Goal: Check status: Check status

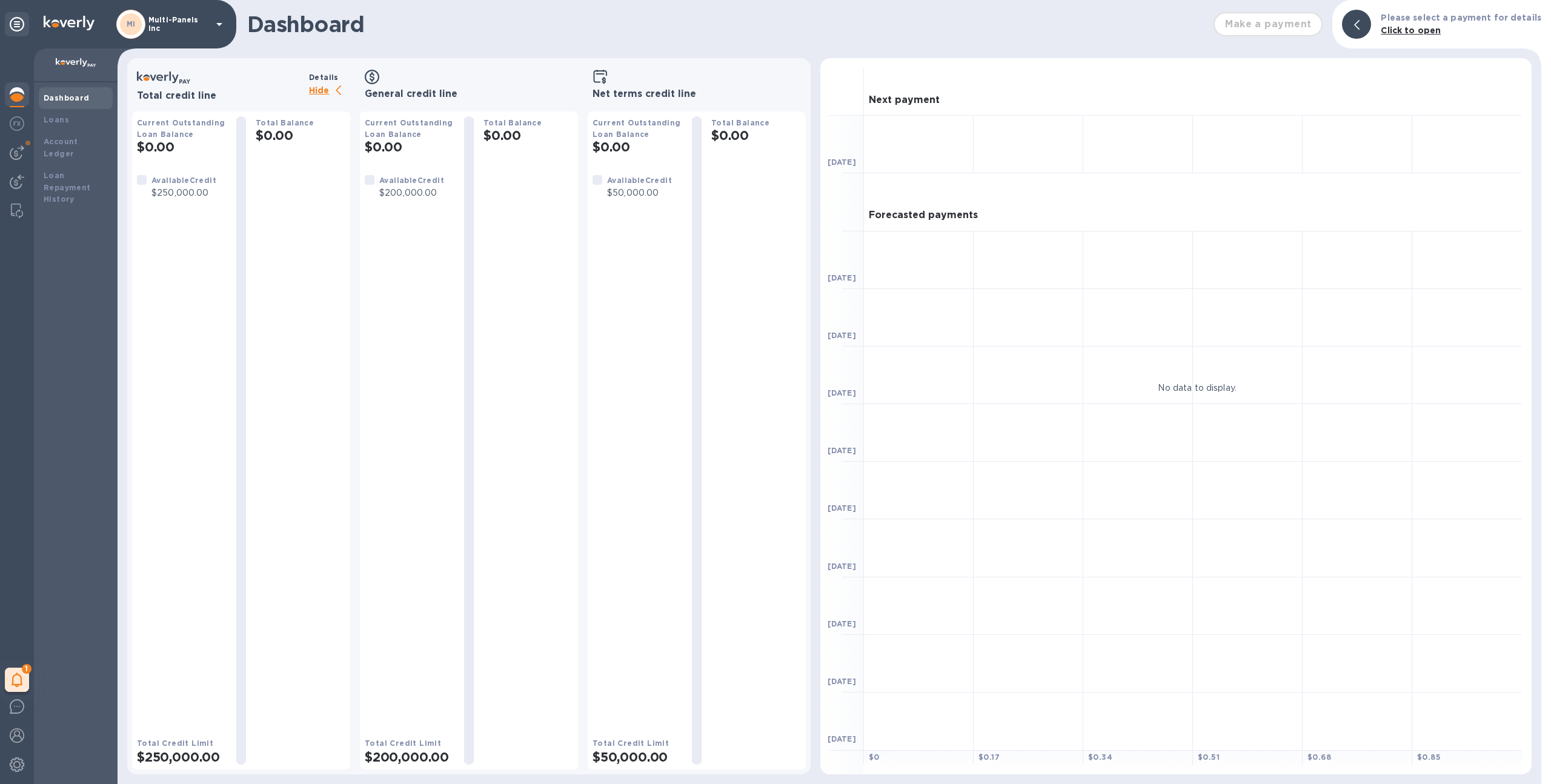
click at [183, 33] on div "MI Multi-Panels Inc" at bounding box center [171, 24] width 110 height 29
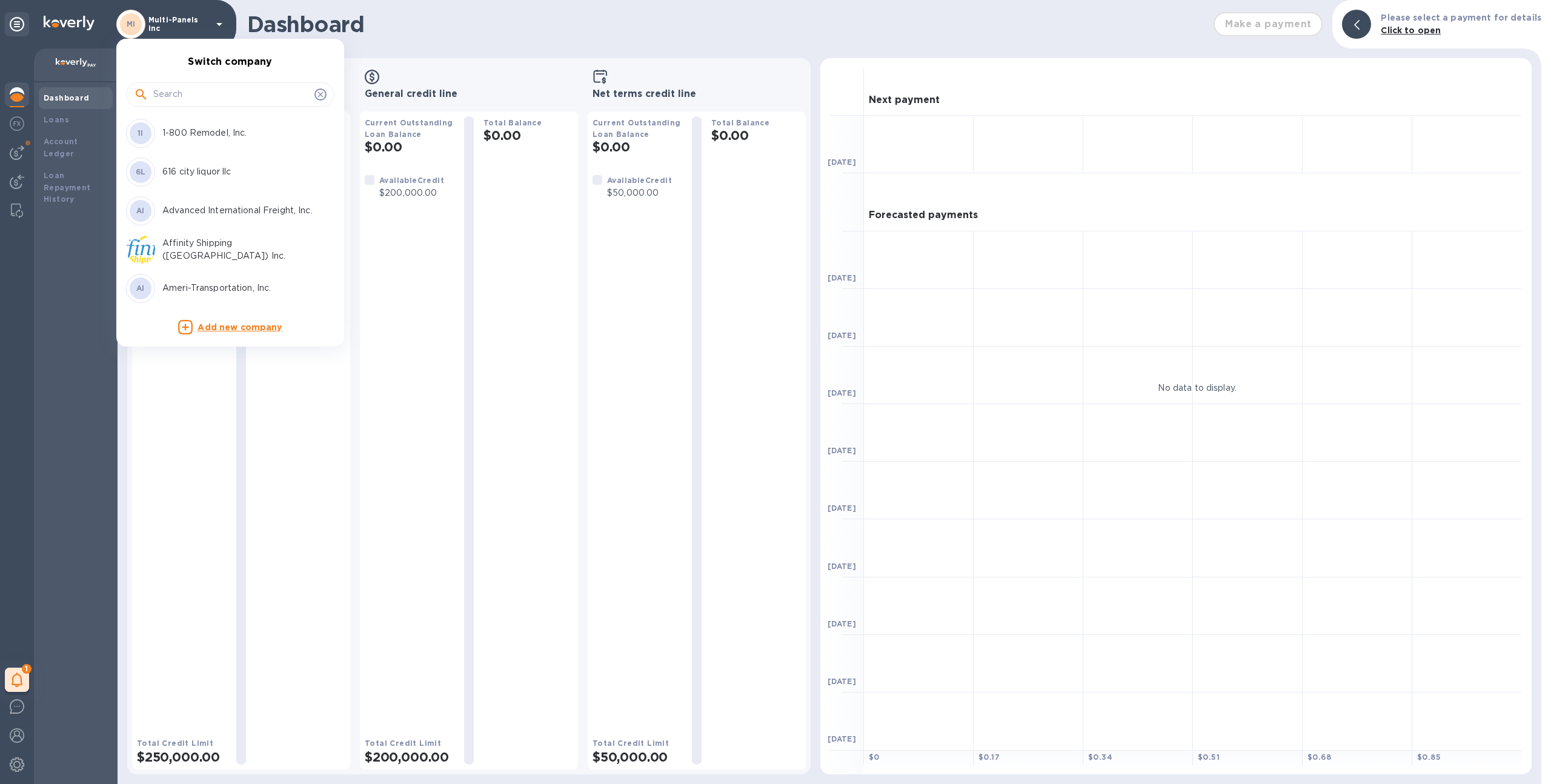
click at [192, 100] on input "text" at bounding box center [231, 94] width 156 height 18
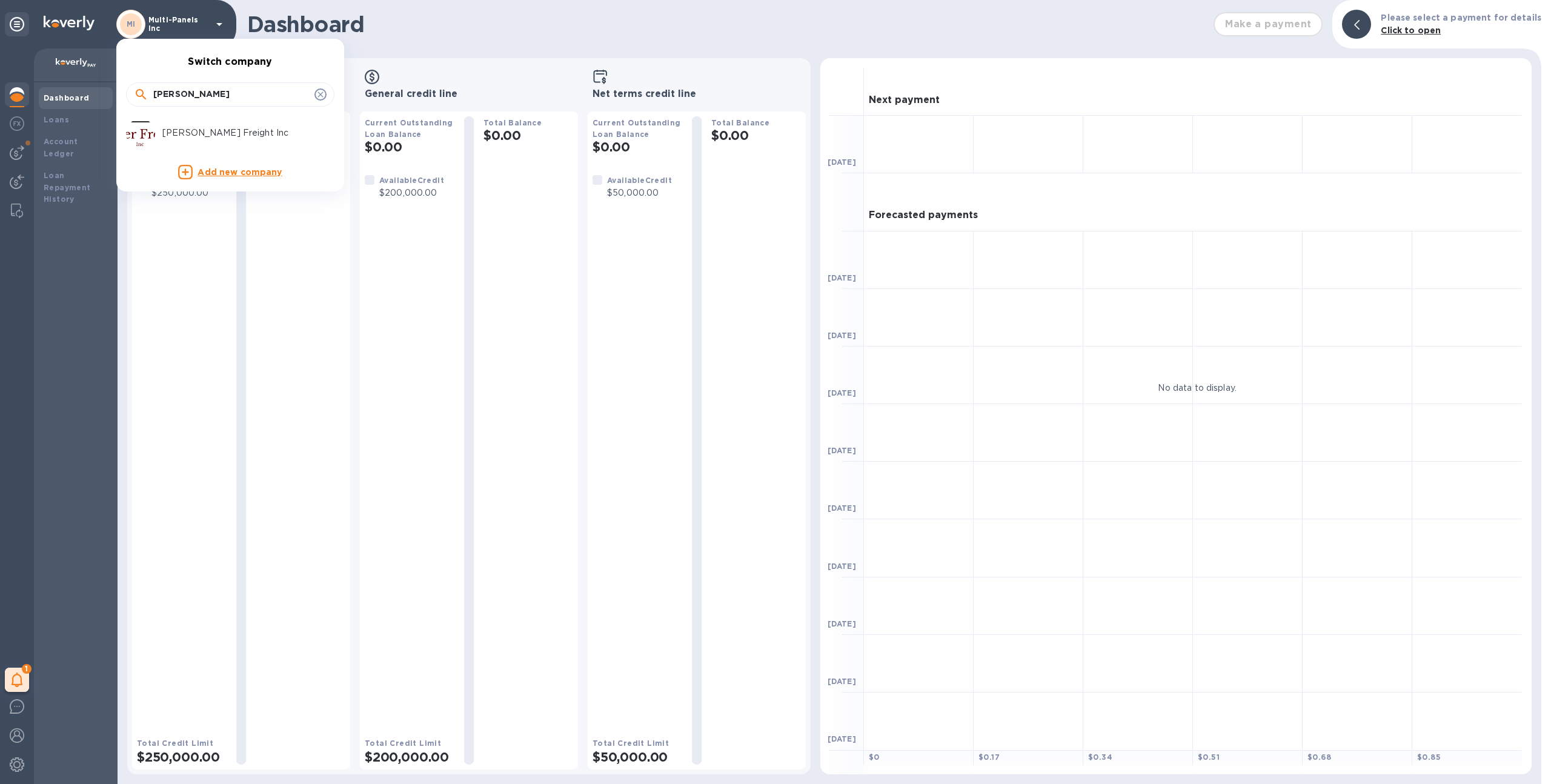
type input "kepler"
click at [191, 130] on p "[PERSON_NAME] Freight Inc" at bounding box center [238, 133] width 153 height 13
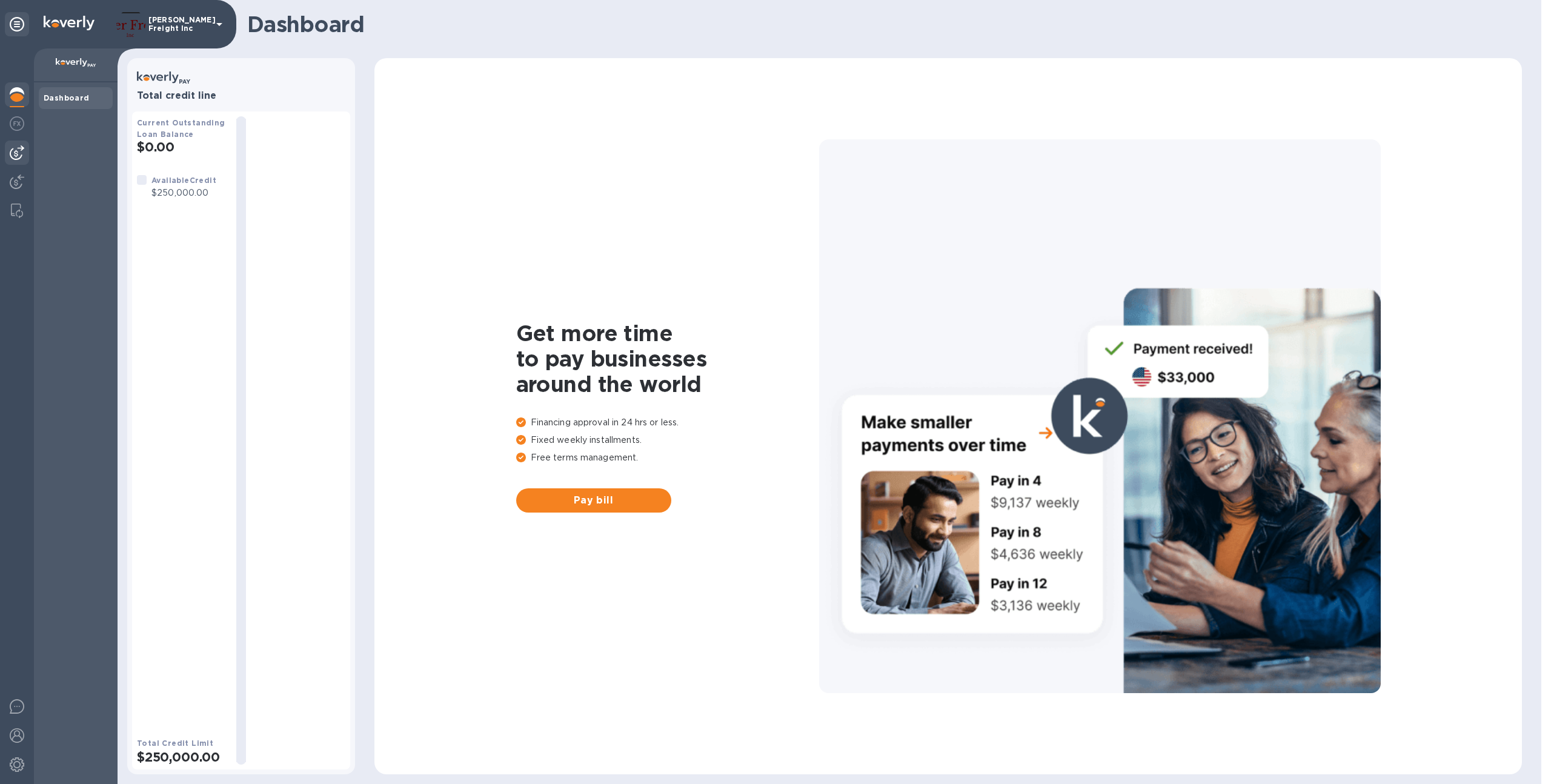
click at [16, 149] on img at bounding box center [16, 153] width 15 height 15
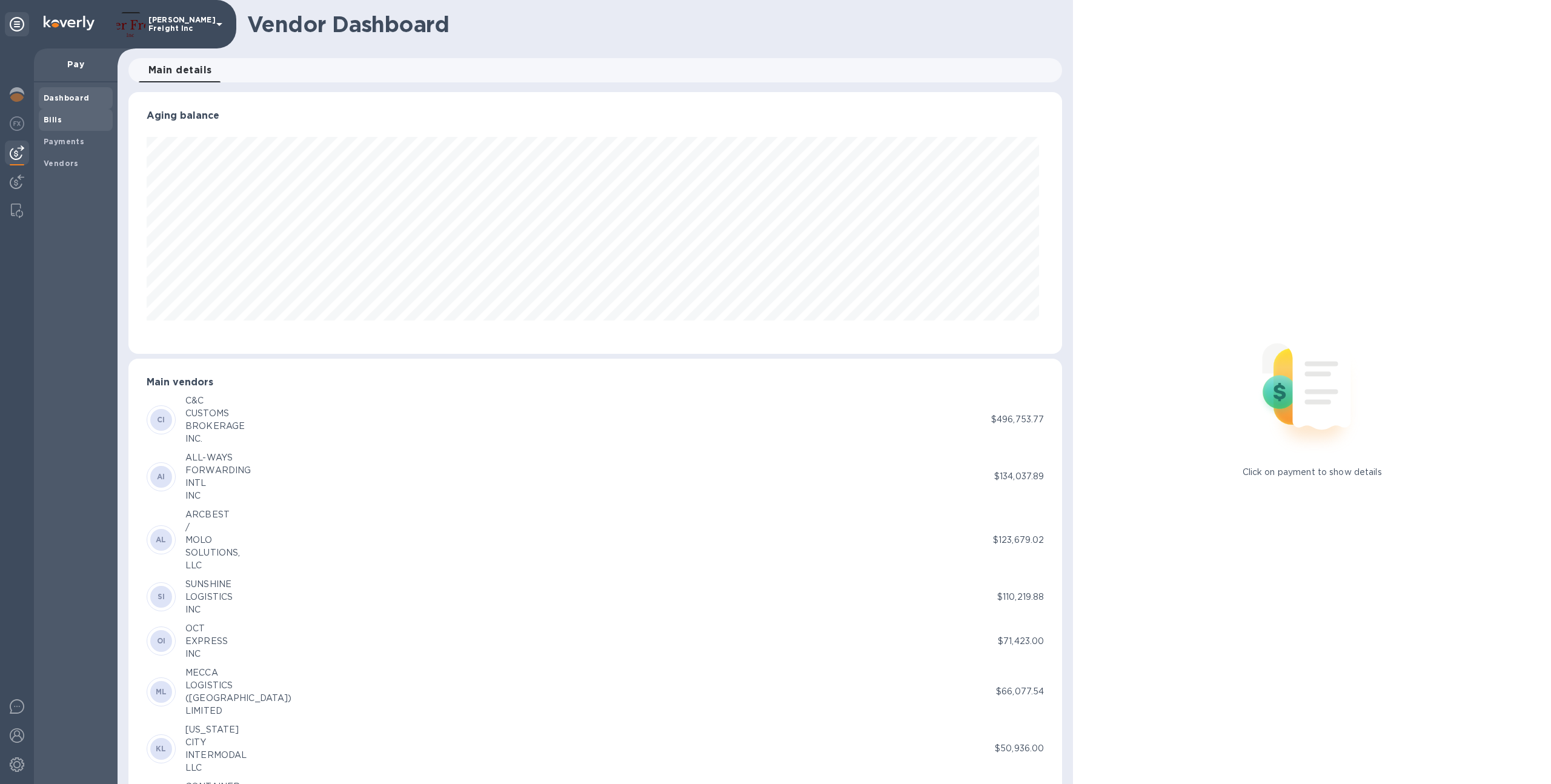
scroll to position [262, 929]
click at [77, 145] on b "Payments" at bounding box center [64, 141] width 40 height 9
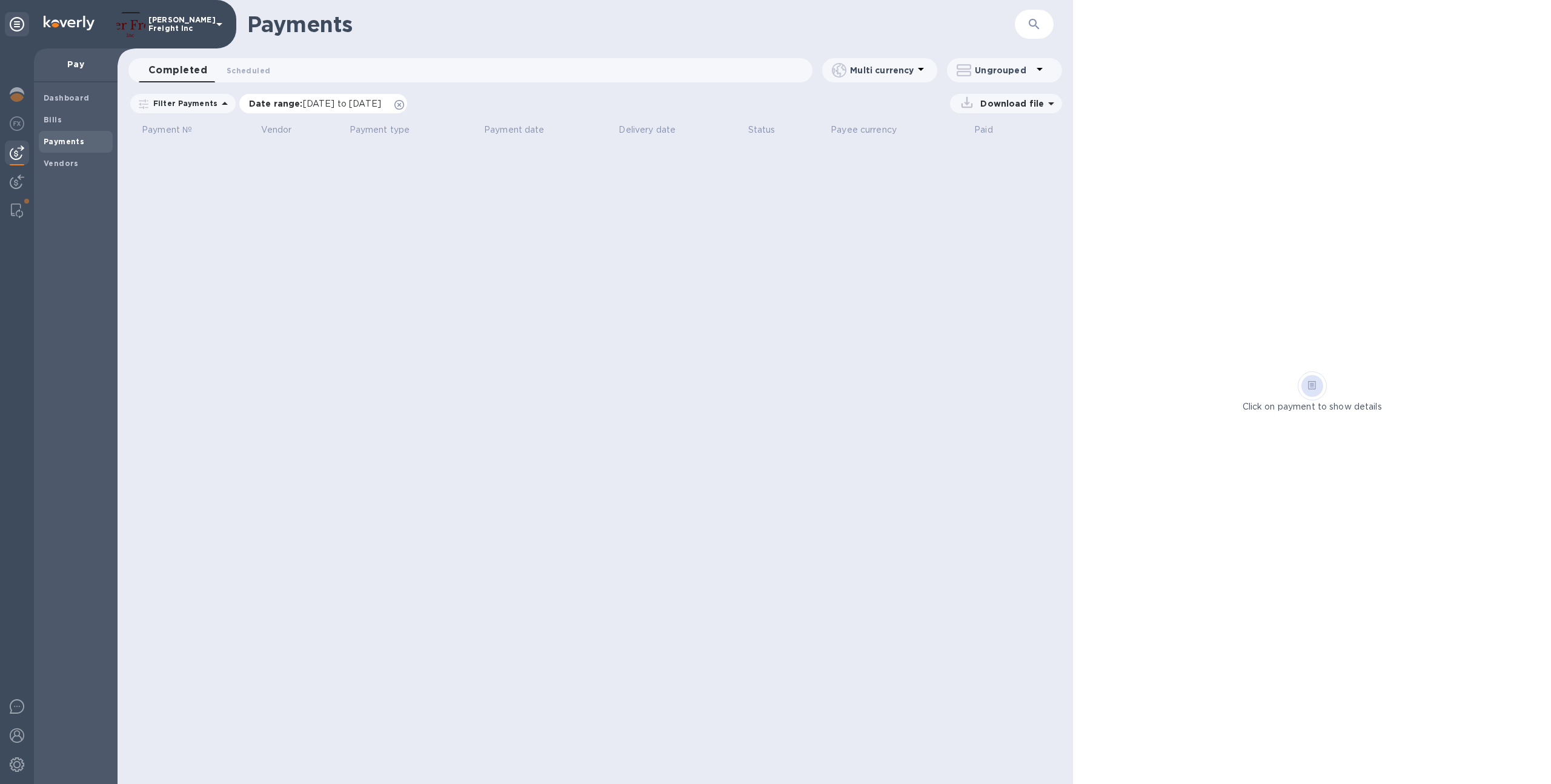
click at [404, 102] on icon at bounding box center [399, 104] width 9 height 9
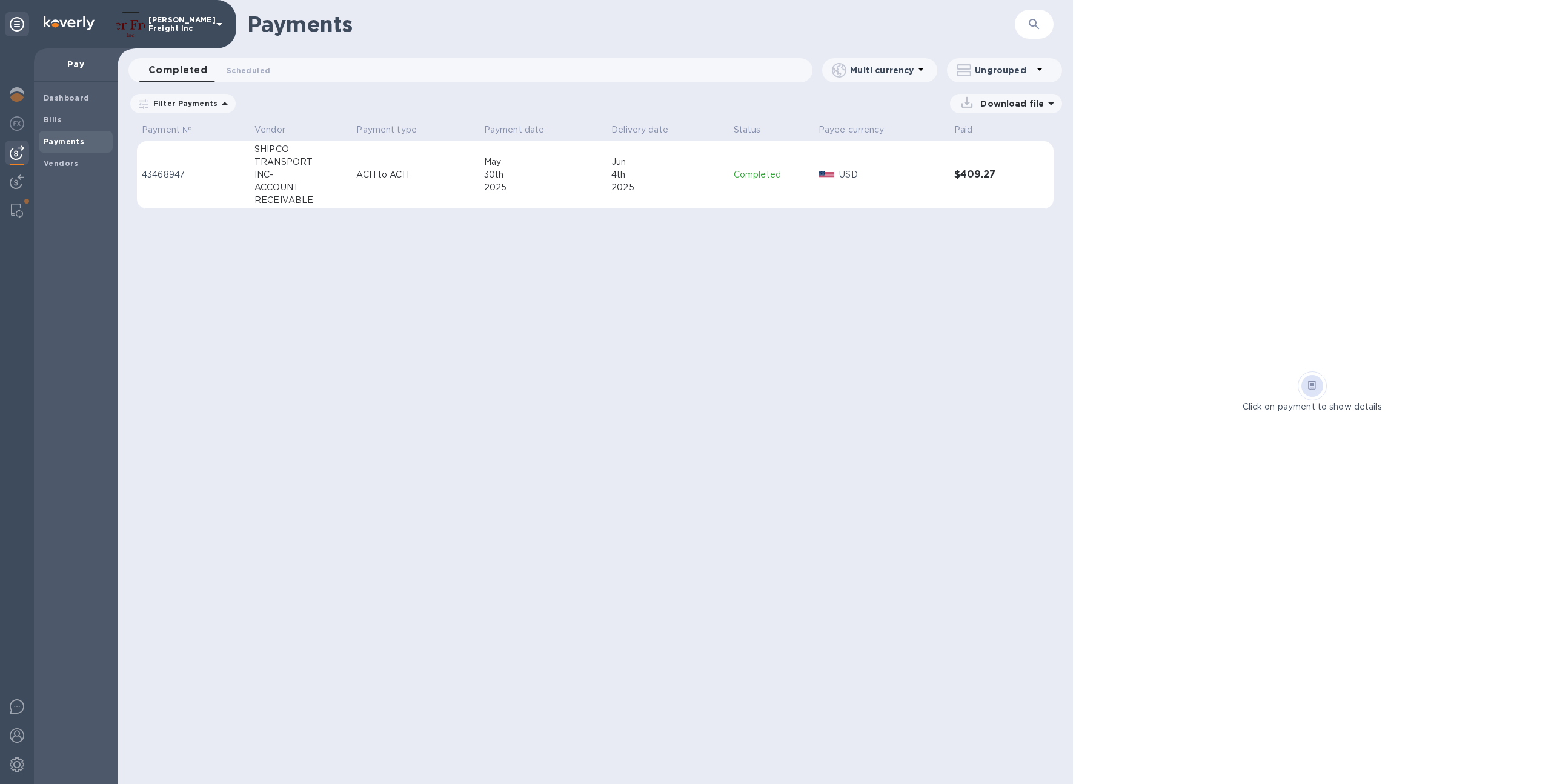
click at [403, 196] on td "ACH to ACH" at bounding box center [415, 175] width 127 height 68
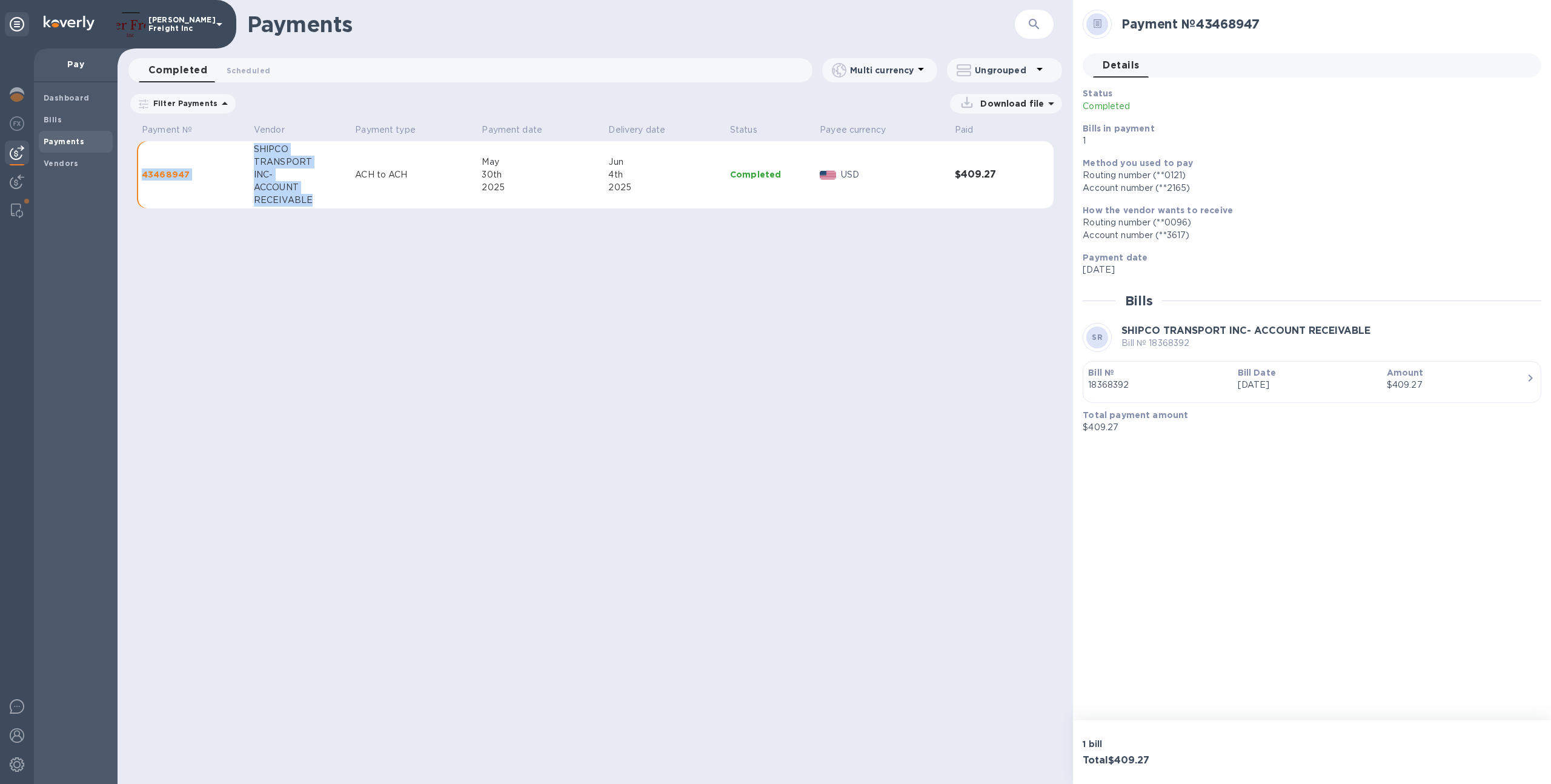
drag, startPoint x: 321, startPoint y: 199, endPoint x: 252, endPoint y: 154, distance: 82.4
click at [252, 154] on td "SHIPCO TRANSPORT INC- ACCOUNT RECEIVABLE" at bounding box center [300, 175] width 101 height 68
click at [288, 223] on div "Payments ​ Completed 0 Scheduled 0 Multi currency Ungrouped Filter Payments Dow…" at bounding box center [595, 392] width 956 height 784
drag, startPoint x: 320, startPoint y: 204, endPoint x: 252, endPoint y: 144, distance: 90.7
click at [250, 145] on td "SHIPCO TRANSPORT INC- ACCOUNT RECEIVABLE" at bounding box center [300, 175] width 101 height 68
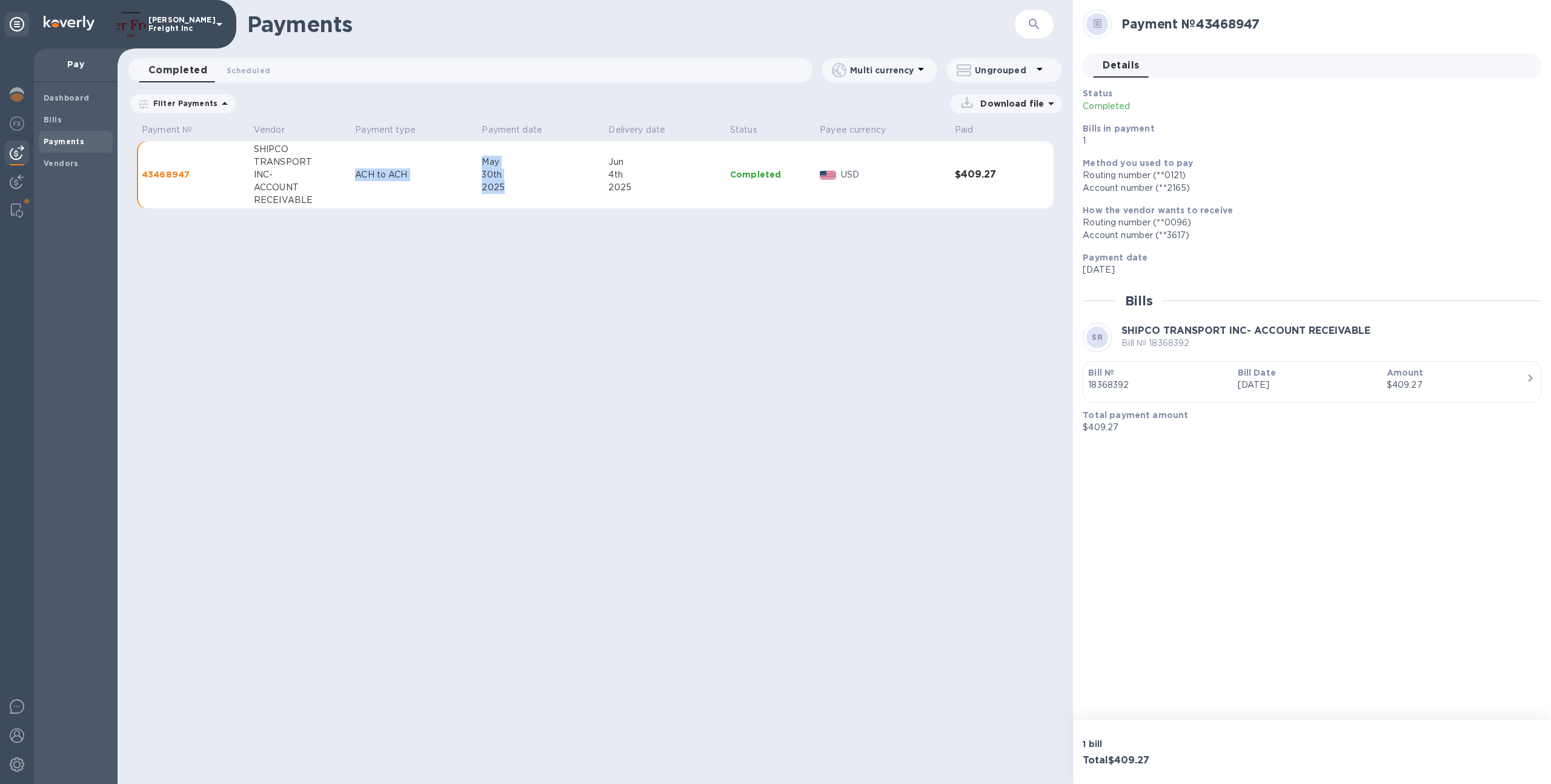
drag, startPoint x: 519, startPoint y: 189, endPoint x: 462, endPoint y: 164, distance: 62.2
click at [462, 164] on tr "43468947 SHIPCO TRANSPORT INC- ACCOUNT RECEIVABLE ACH to ACH [DATE] [DATE] Comp…" at bounding box center [595, 175] width 916 height 68
drag, startPoint x: 633, startPoint y: 194, endPoint x: 602, endPoint y: 163, distance: 43.8
click at [602, 163] on tr "43468947 SHIPCO TRANSPORT INC- ACCOUNT RECEIVABLE ACH to ACH [DATE] [DATE] Comp…" at bounding box center [595, 175] width 916 height 68
drag, startPoint x: 414, startPoint y: 180, endPoint x: 358, endPoint y: 175, distance: 56.2
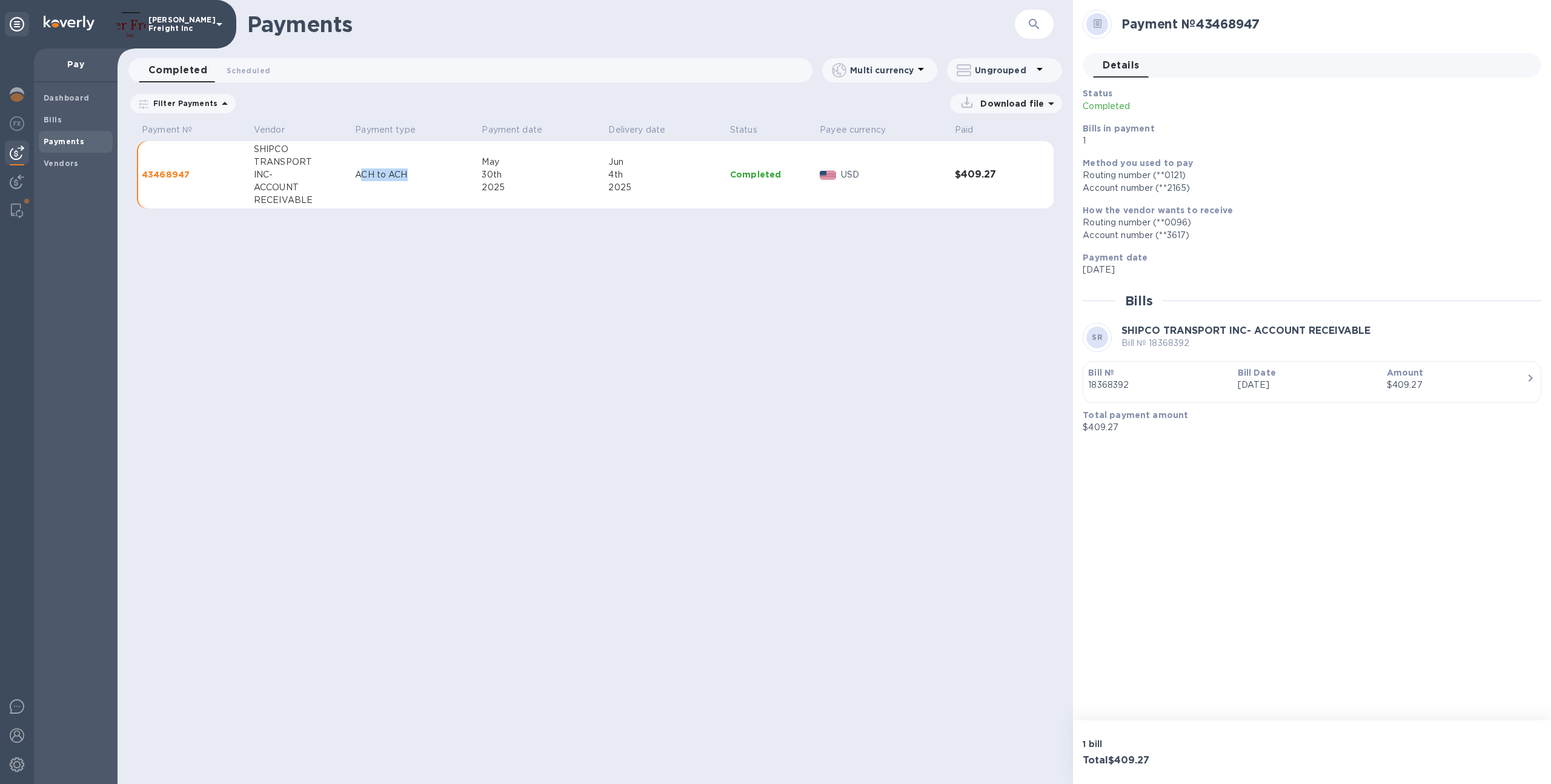
click at [358, 175] on p "ACH to ACH" at bounding box center [413, 175] width 117 height 13
click at [359, 204] on td "ACH to ACH" at bounding box center [413, 175] width 127 height 68
click at [26, 91] on div at bounding box center [17, 96] width 24 height 26
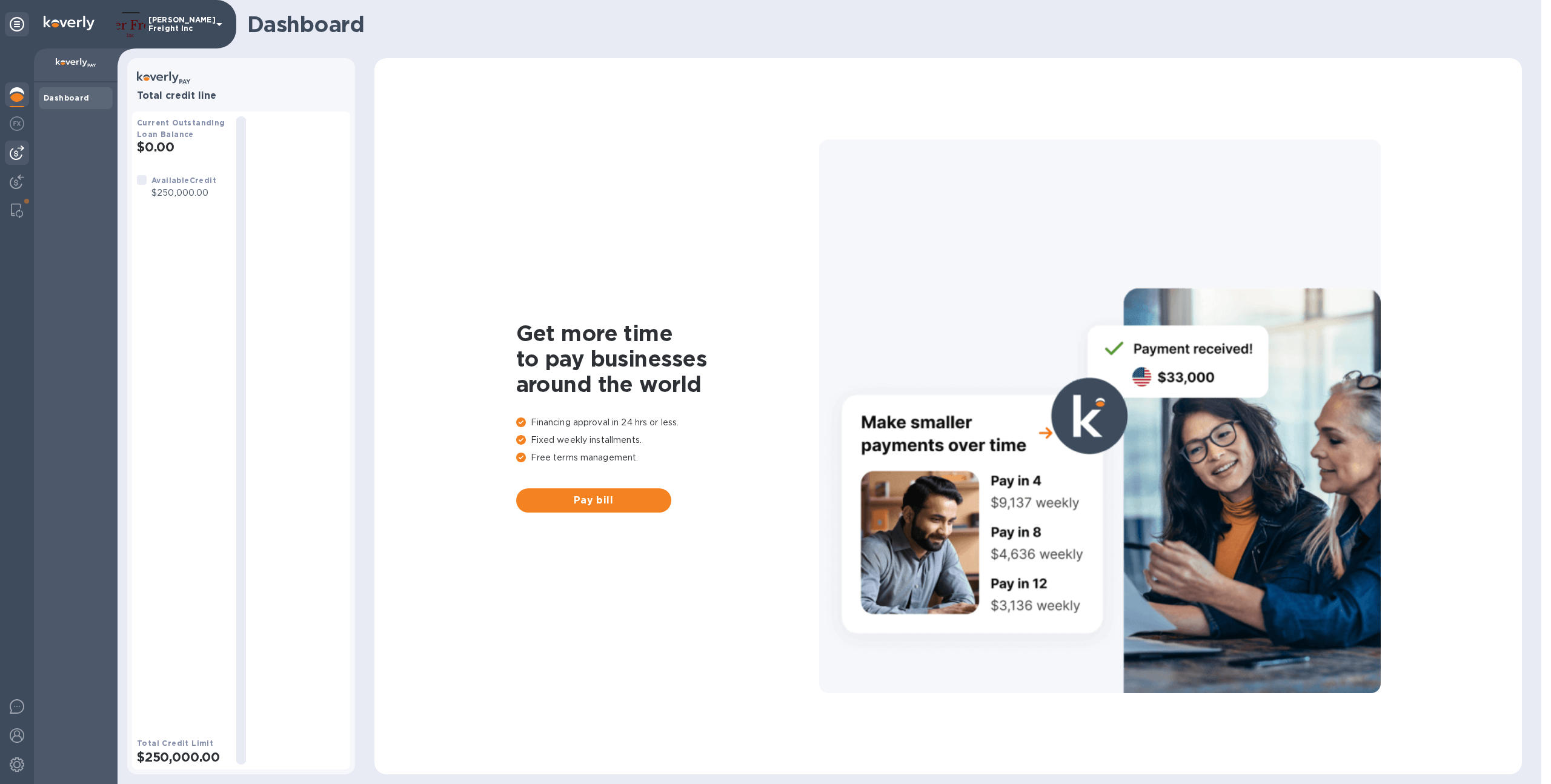
click at [20, 155] on img at bounding box center [16, 153] width 15 height 15
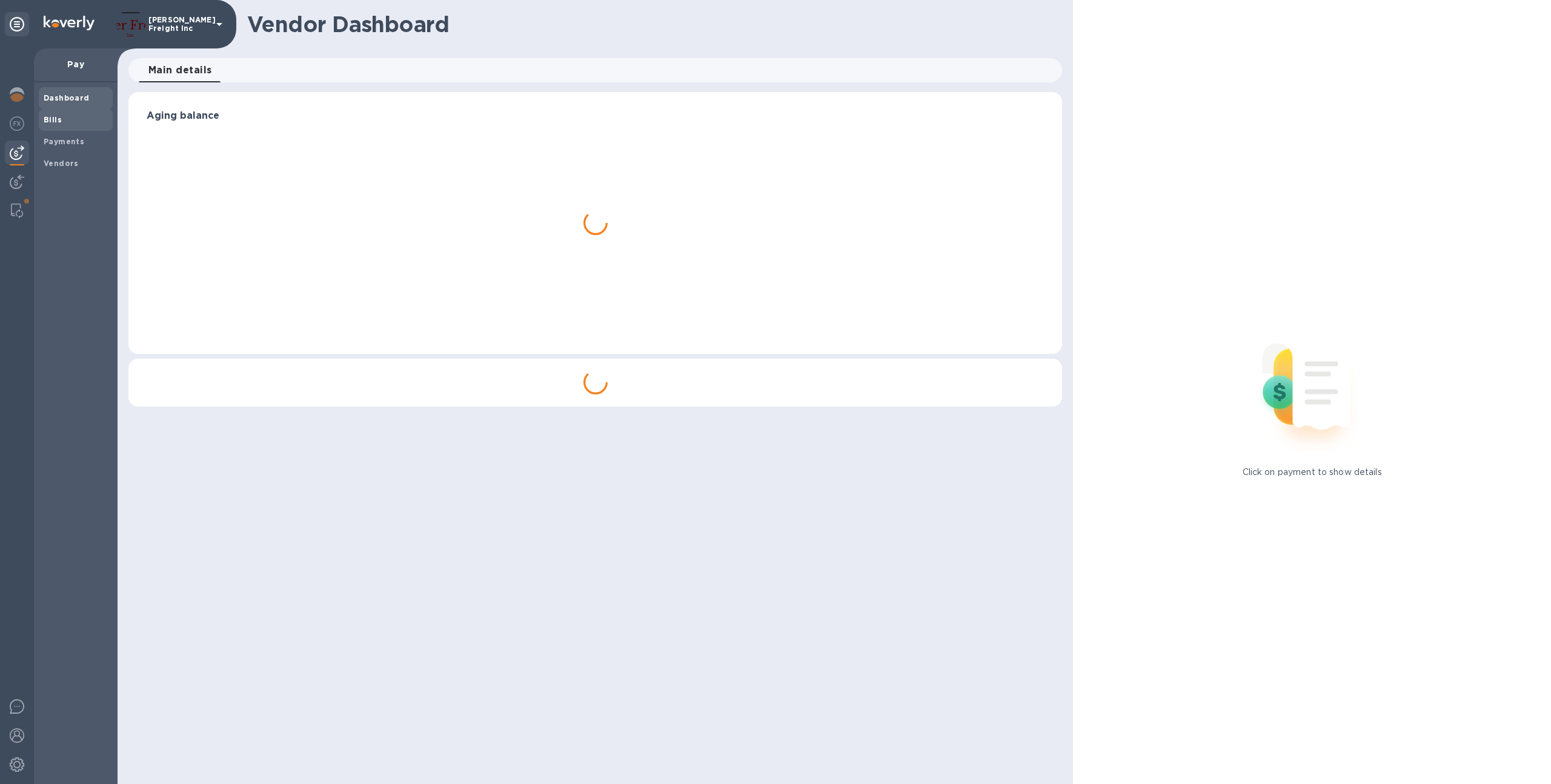
click at [58, 126] on span "Bills" at bounding box center [52, 120] width 18 height 12
